Goal: Check status: Check status

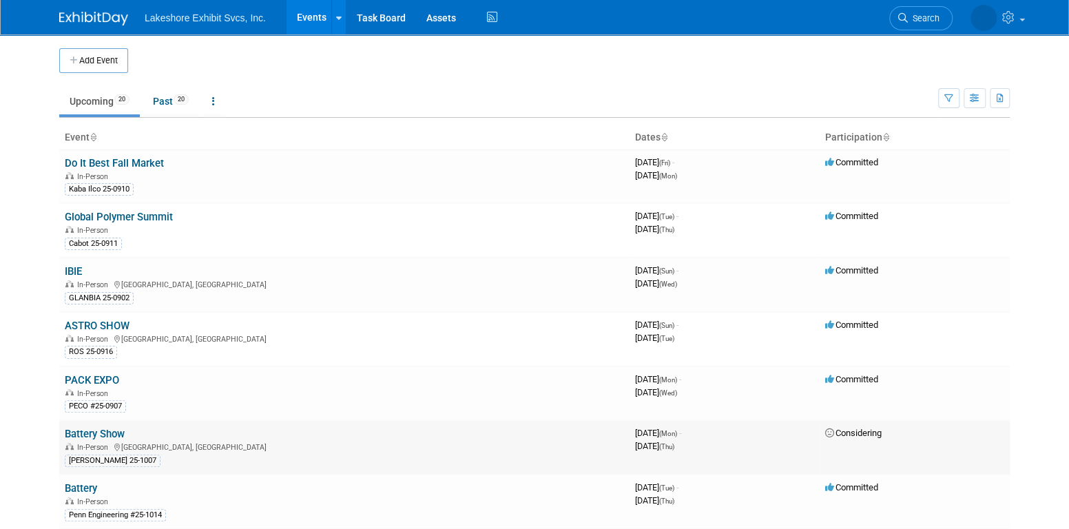
click at [114, 433] on link "Battery Show" at bounding box center [95, 434] width 60 height 12
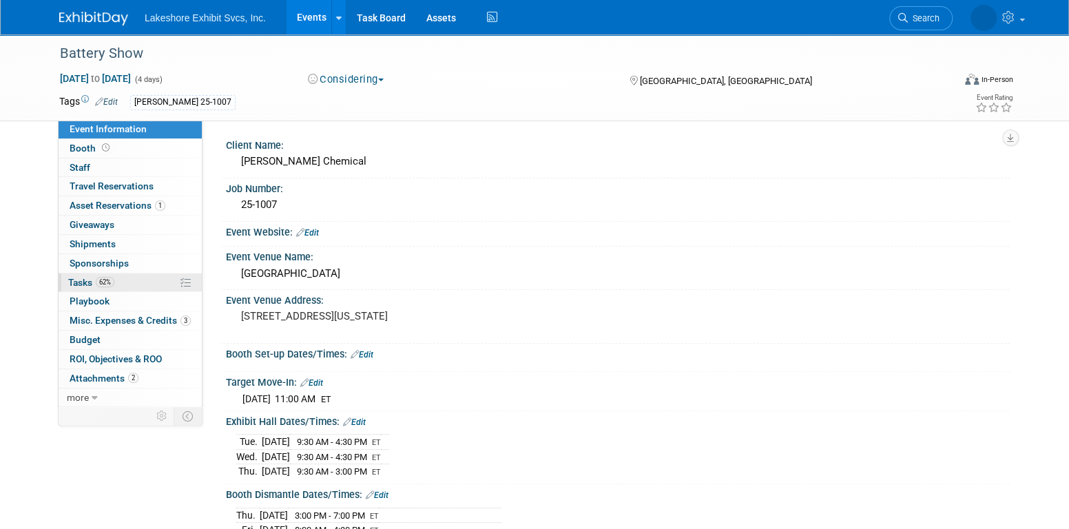
click at [127, 286] on link "62% Tasks 62%" at bounding box center [130, 282] width 143 height 19
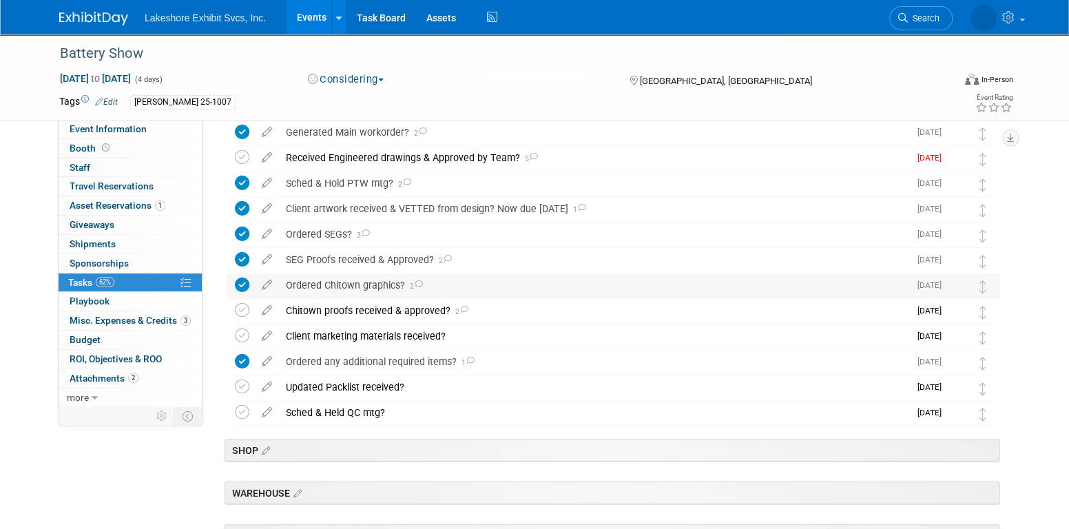
scroll to position [344, 0]
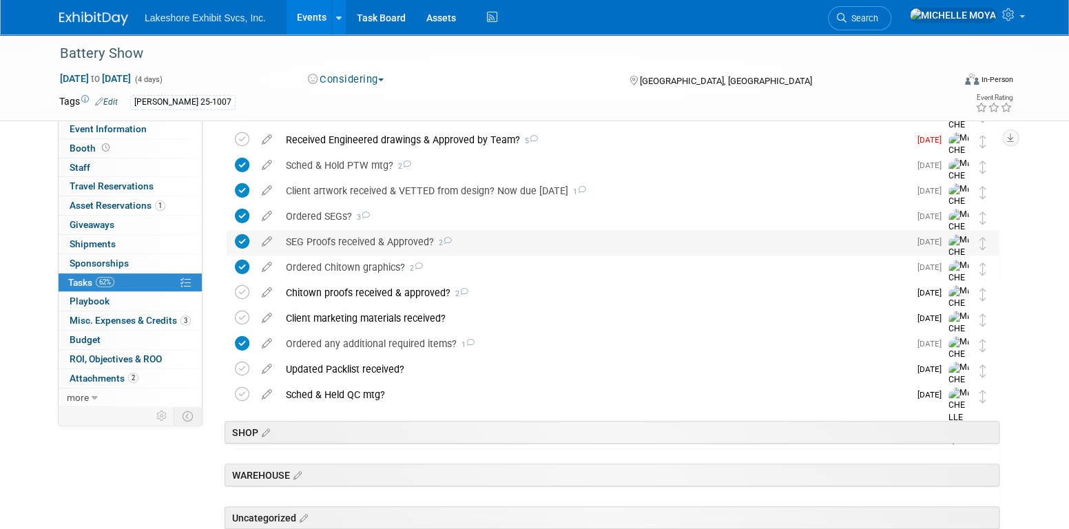
click at [406, 243] on div "SEG Proofs received & Approved? 2" at bounding box center [594, 241] width 630 height 23
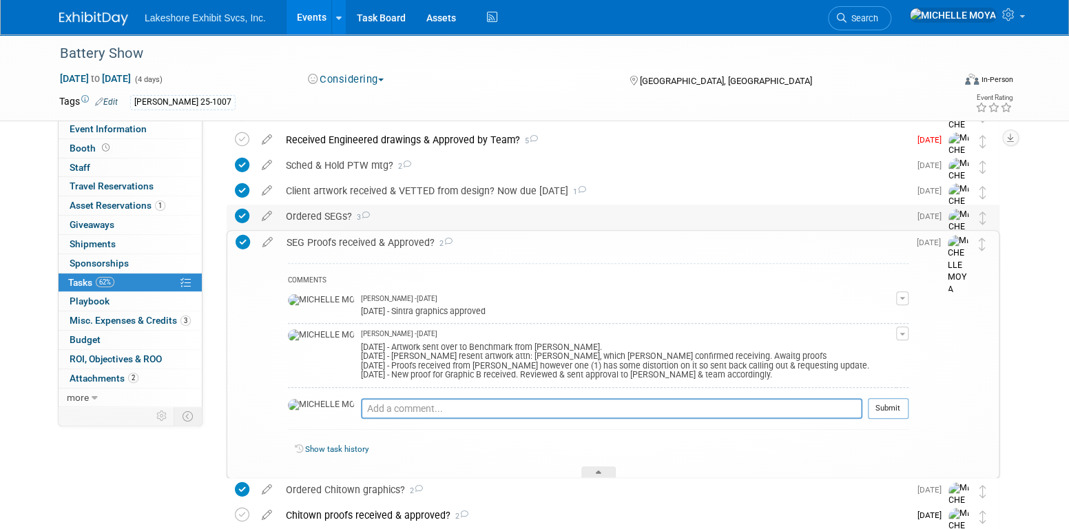
click at [326, 210] on div "Ordered SEGs? 3" at bounding box center [594, 215] width 630 height 23
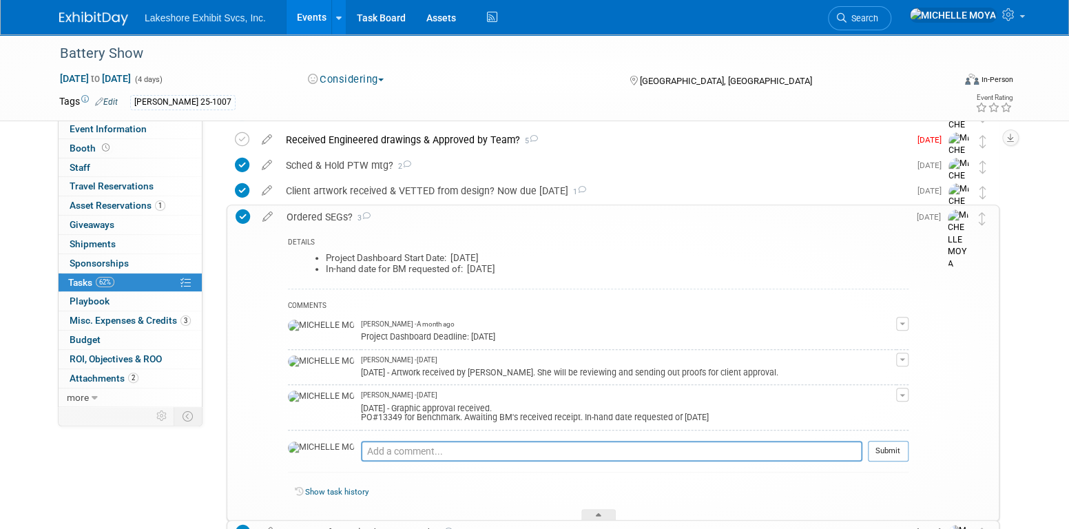
click at [329, 211] on div "Ordered SEGs? 3" at bounding box center [594, 216] width 629 height 23
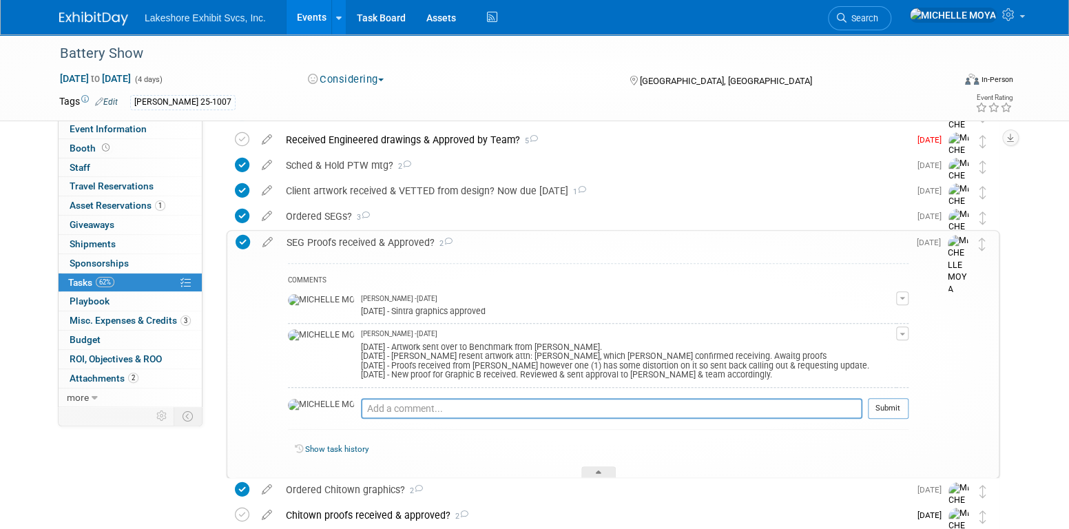
click at [348, 242] on div "SEG Proofs received & Approved? 2" at bounding box center [594, 242] width 629 height 23
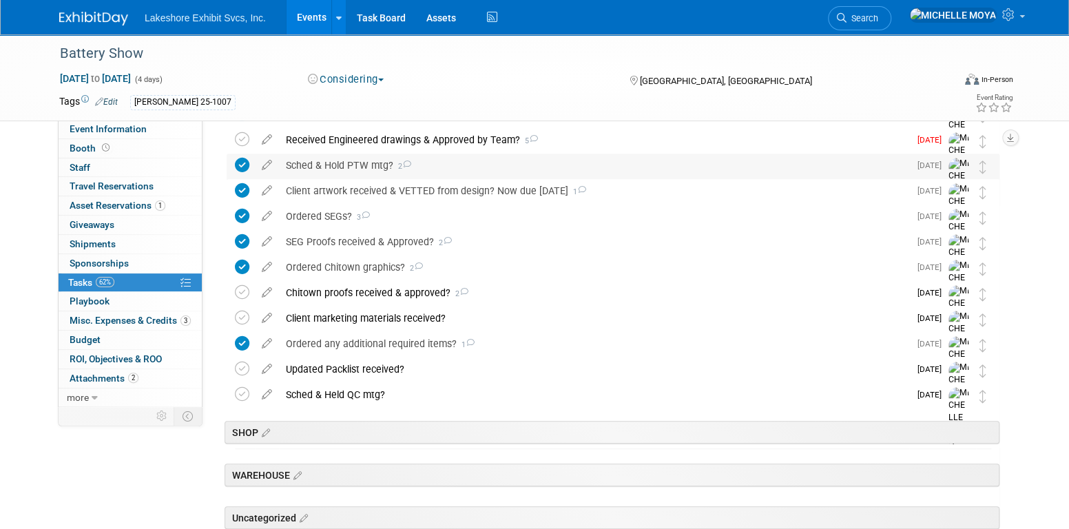
click at [348, 164] on div "Sched & Hold PTW mtg? 2" at bounding box center [594, 165] width 630 height 23
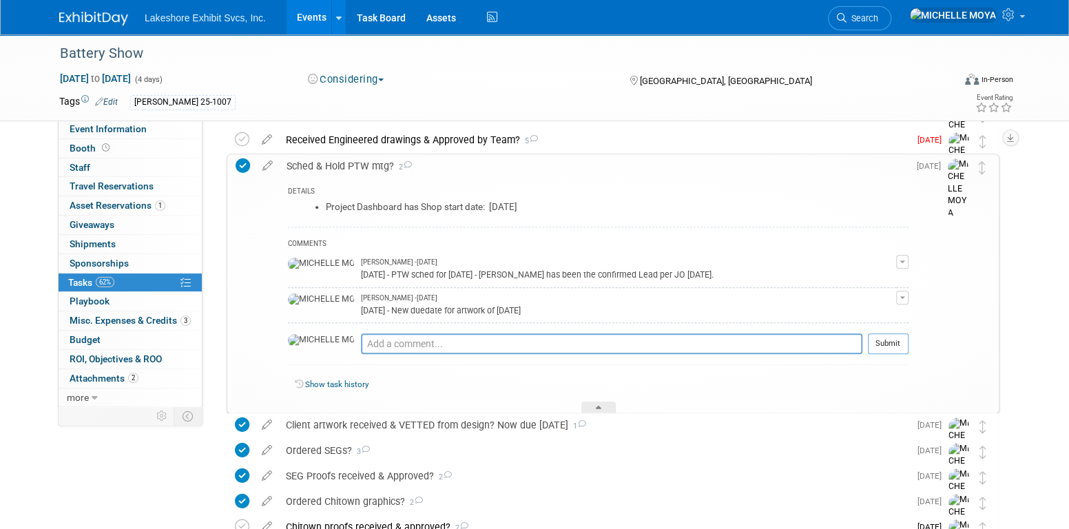
click at [348, 164] on div "Sched & Hold PTW mtg? 2" at bounding box center [594, 165] width 629 height 23
